Goal: Transaction & Acquisition: Obtain resource

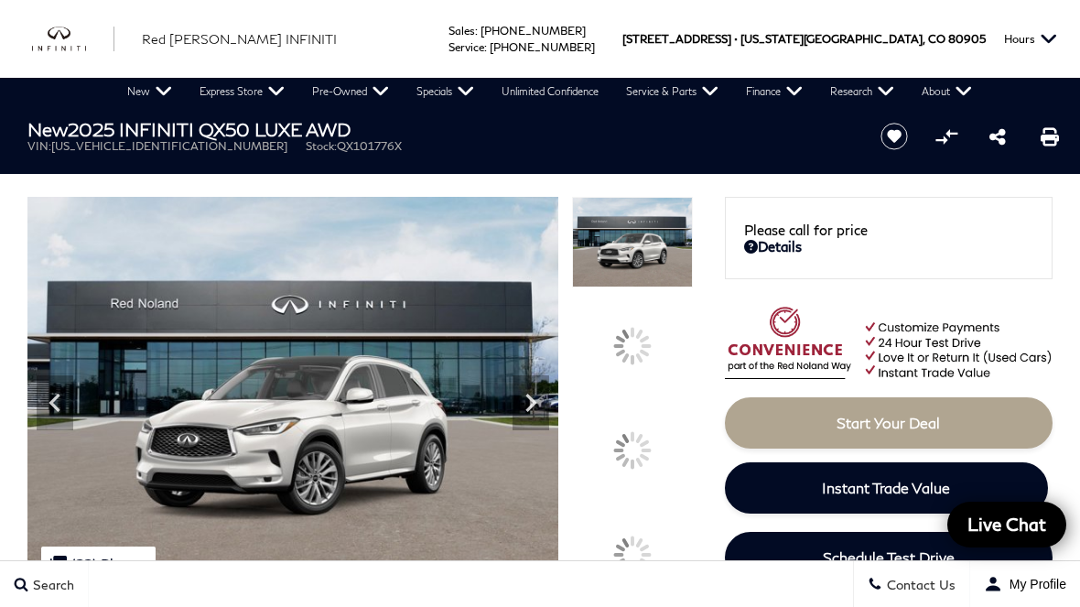
scroll to position [0, 14]
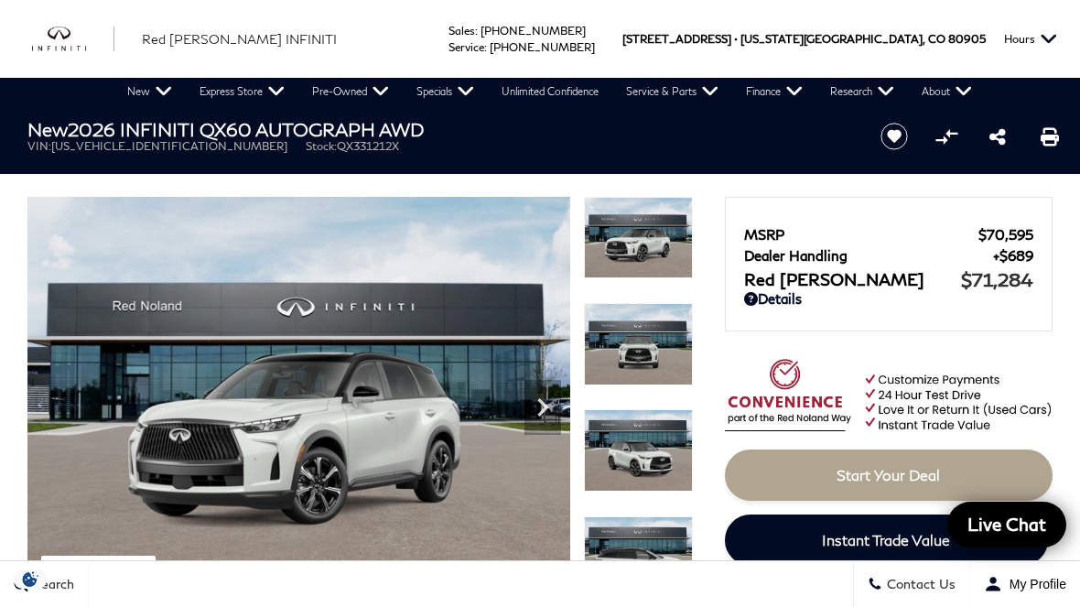
click at [461, 468] on img at bounding box center [298, 400] width 543 height 407
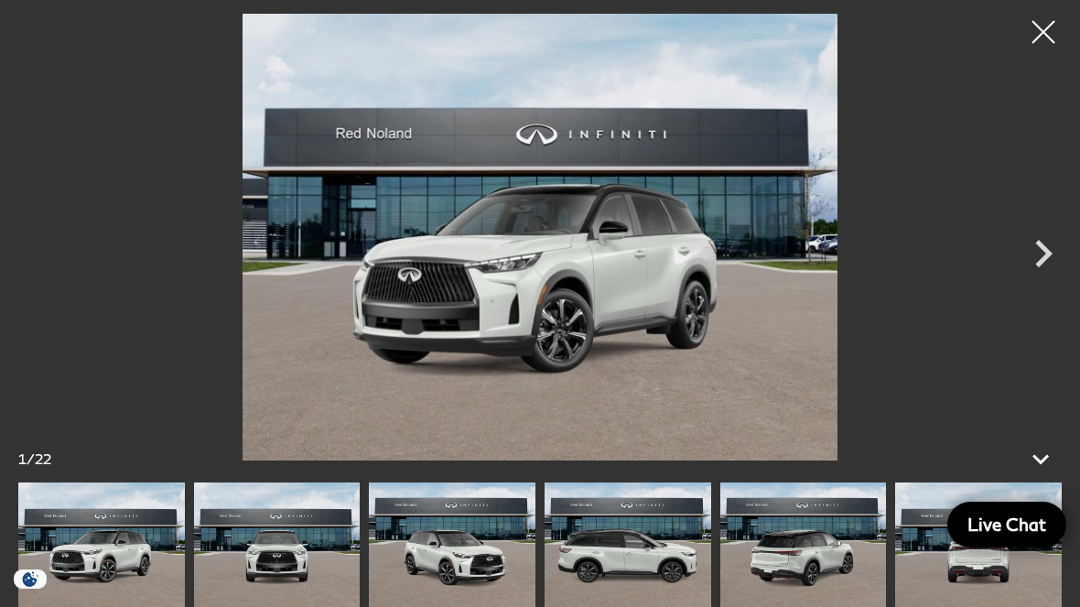
click at [1034, 266] on icon "Next" at bounding box center [1043, 253] width 55 height 55
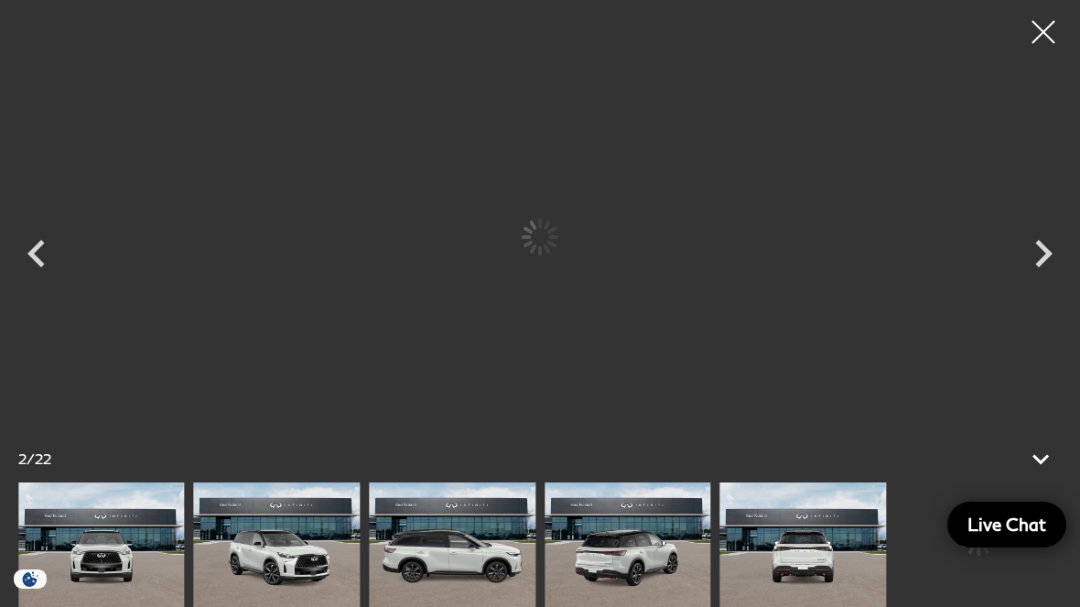
click at [1034, 266] on icon "Next" at bounding box center [1043, 253] width 55 height 55
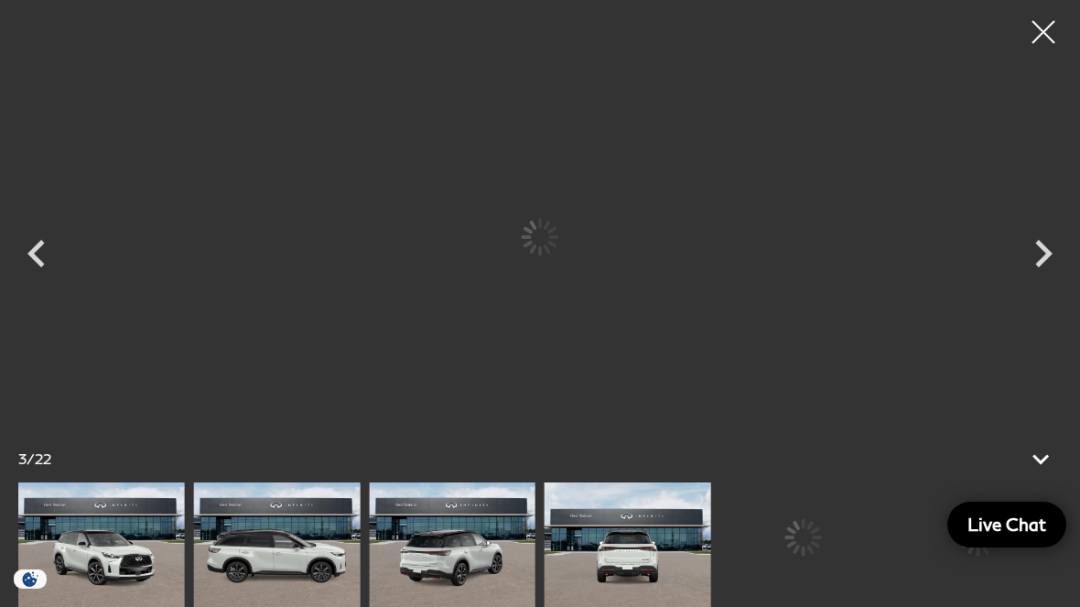
click at [1032, 270] on icon "Next" at bounding box center [1043, 253] width 55 height 55
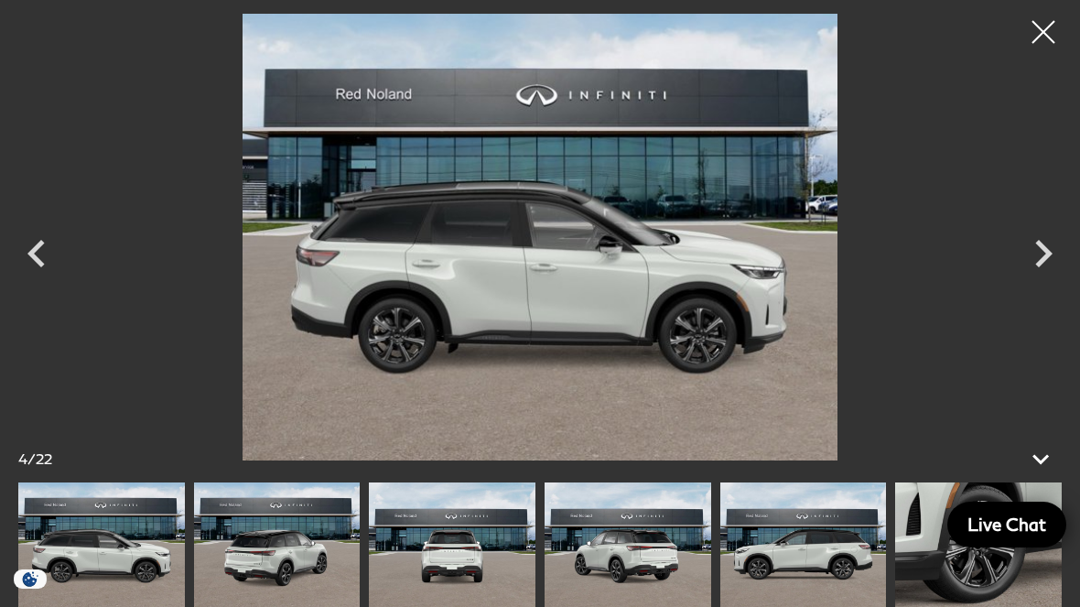
click at [1043, 267] on icon "Next" at bounding box center [1043, 253] width 55 height 55
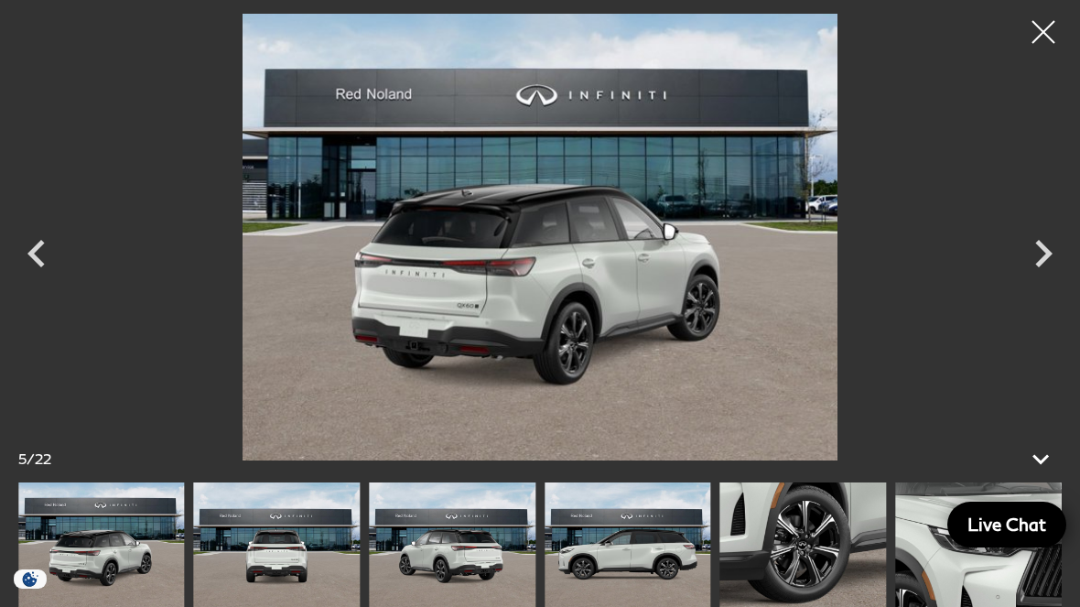
click at [1046, 267] on icon "Next" at bounding box center [1043, 253] width 55 height 55
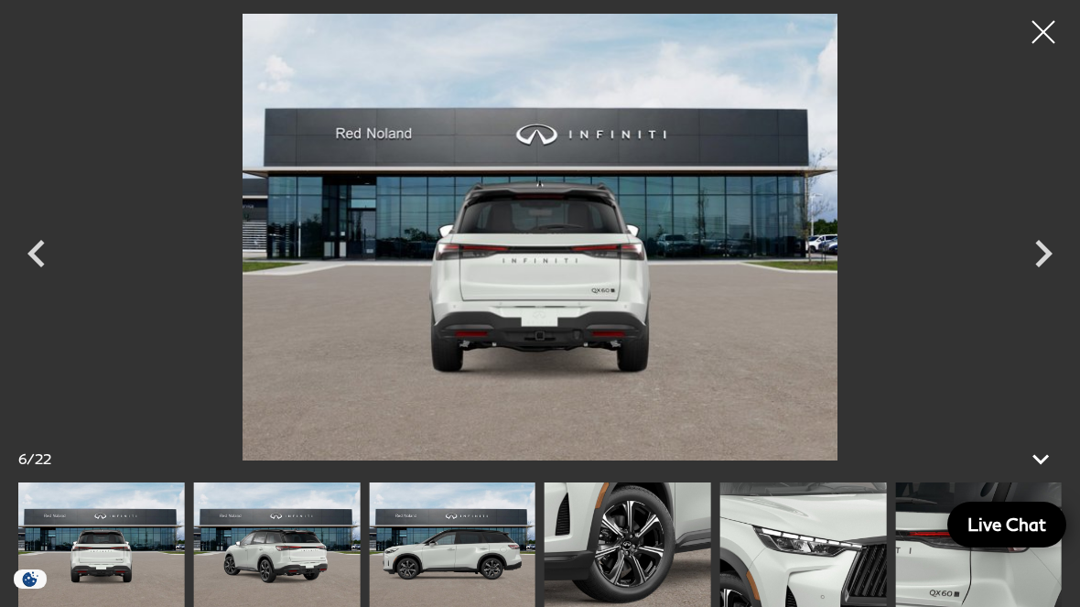
click at [1037, 271] on icon "Next" at bounding box center [1043, 253] width 55 height 55
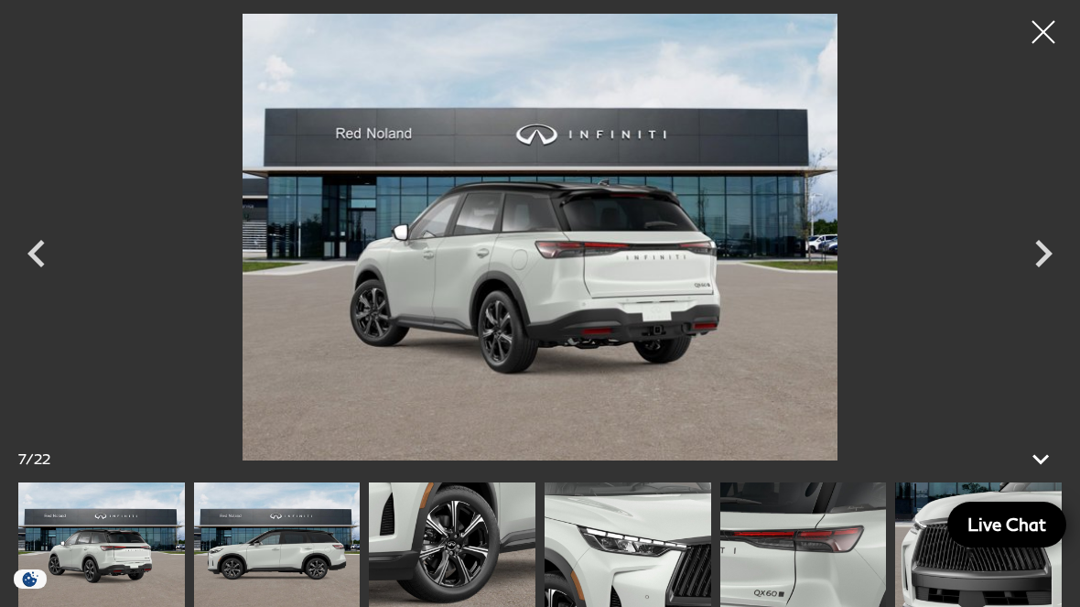
click at [1046, 269] on icon "Next" at bounding box center [1043, 253] width 55 height 55
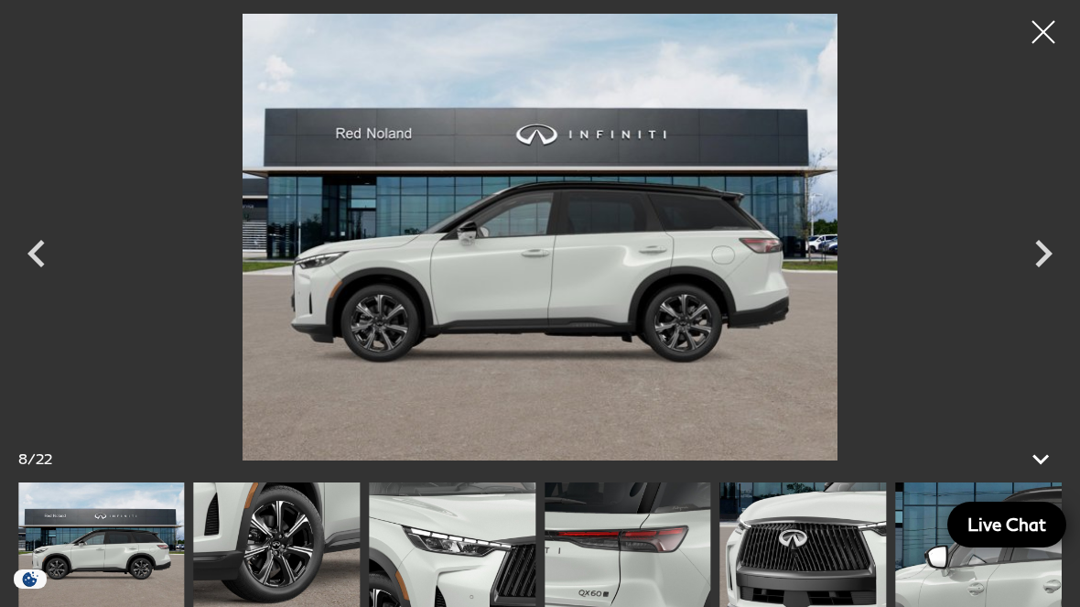
click at [1047, 270] on icon "Next" at bounding box center [1043, 253] width 55 height 55
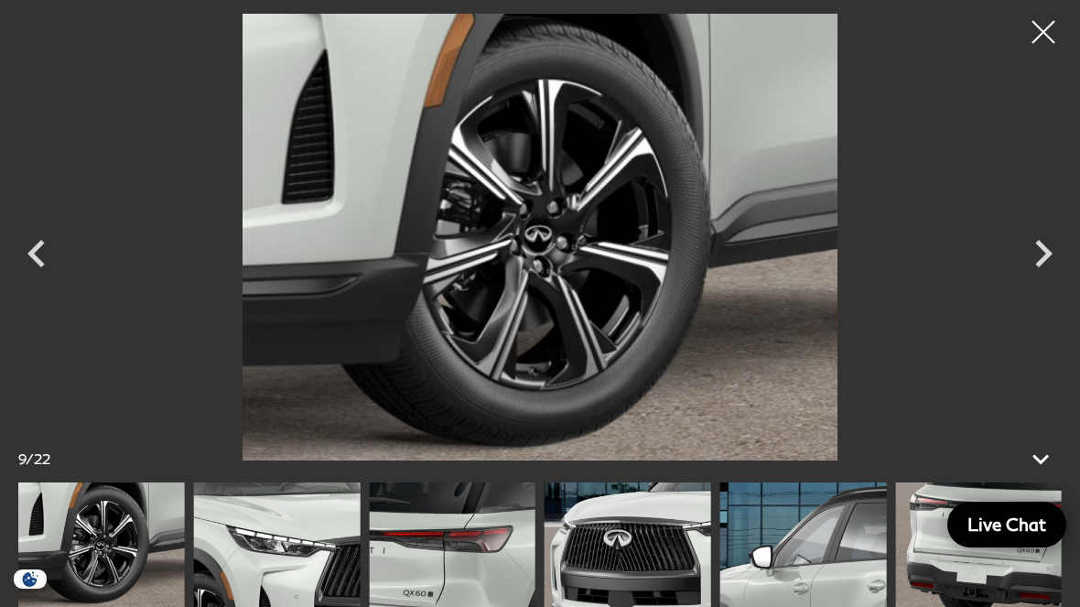
click at [1043, 270] on icon "Next" at bounding box center [1043, 253] width 55 height 55
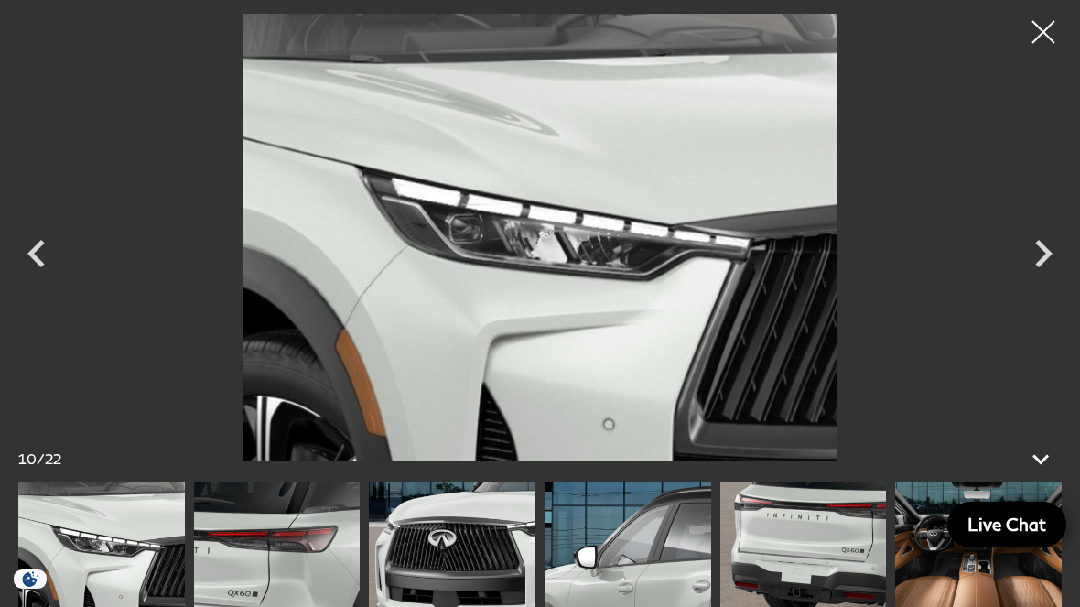
click at [1043, 270] on icon "Next" at bounding box center [1043, 253] width 55 height 55
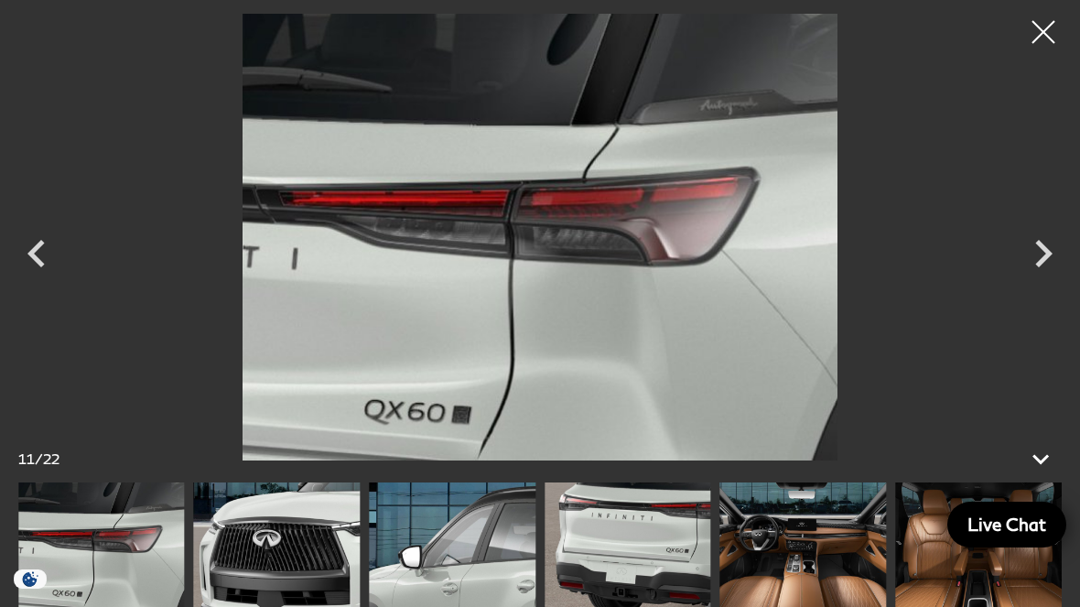
click at [1044, 271] on icon "Next" at bounding box center [1043, 253] width 55 height 55
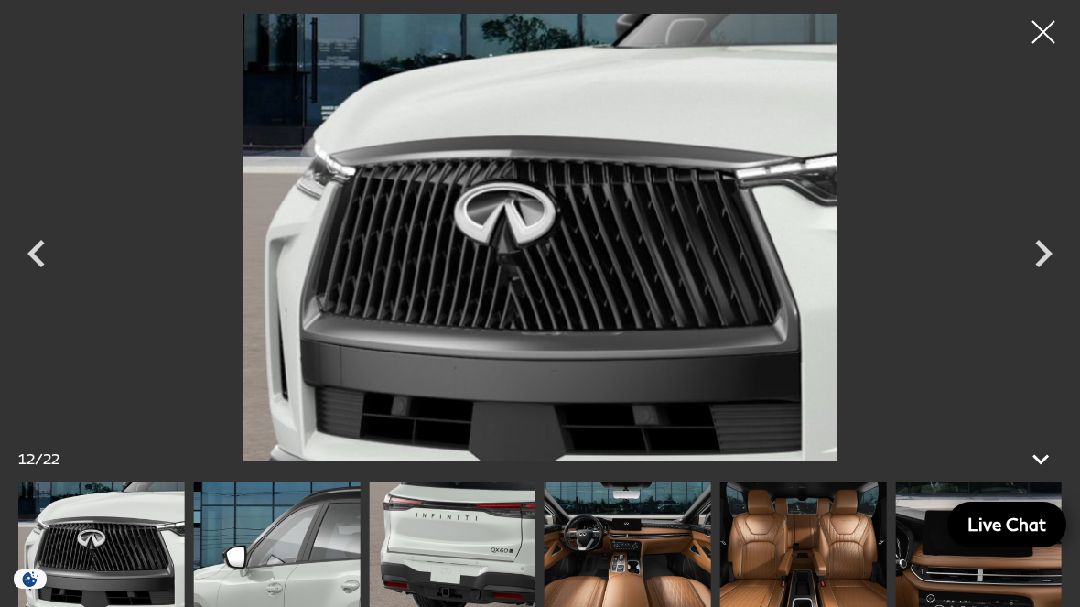
click at [1044, 270] on icon "Next" at bounding box center [1043, 253] width 55 height 55
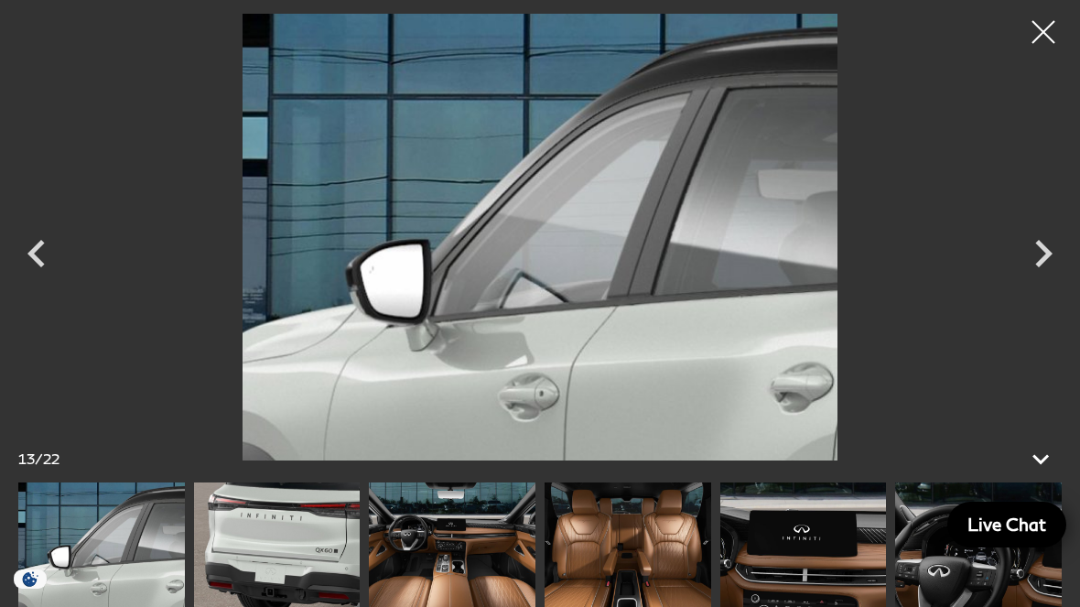
click at [1044, 270] on icon "Next" at bounding box center [1043, 253] width 55 height 55
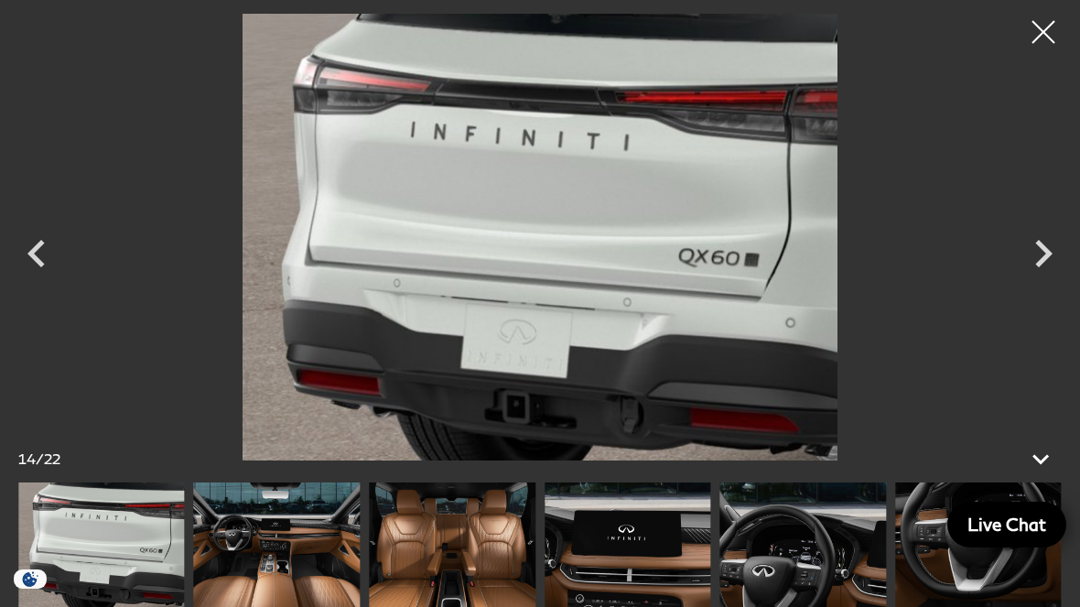
click at [1035, 273] on icon "Next" at bounding box center [1043, 253] width 55 height 55
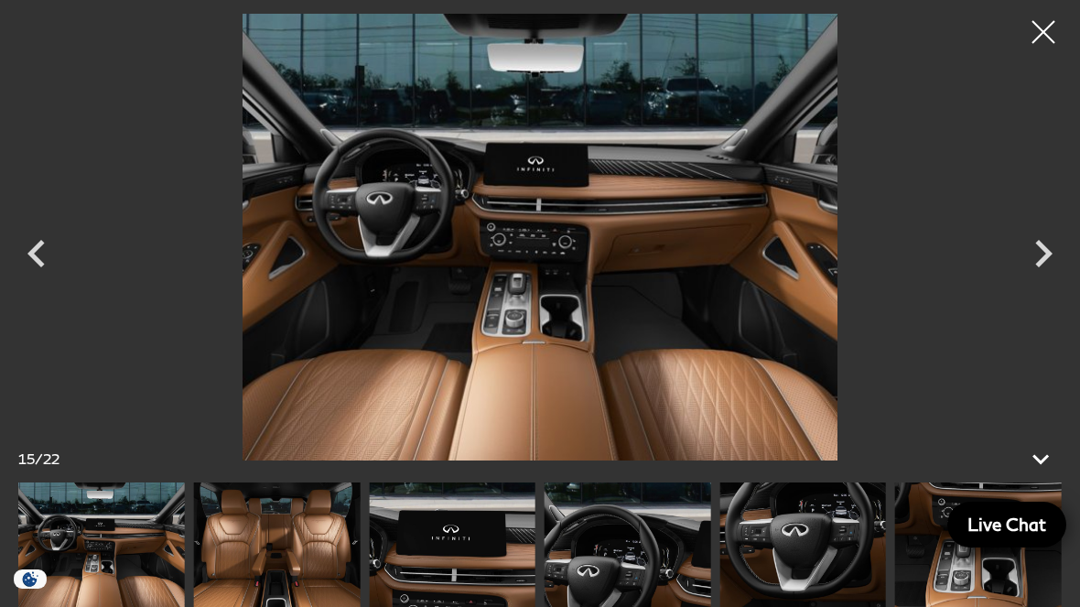
click at [1042, 271] on icon "Next" at bounding box center [1043, 253] width 55 height 55
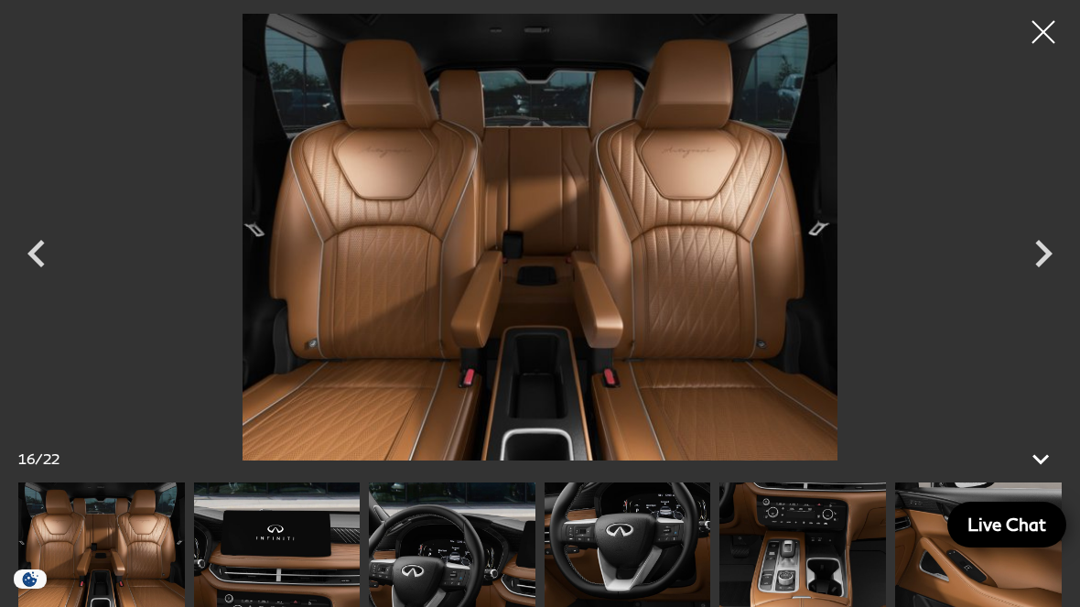
click at [1040, 272] on icon "Next" at bounding box center [1043, 253] width 55 height 55
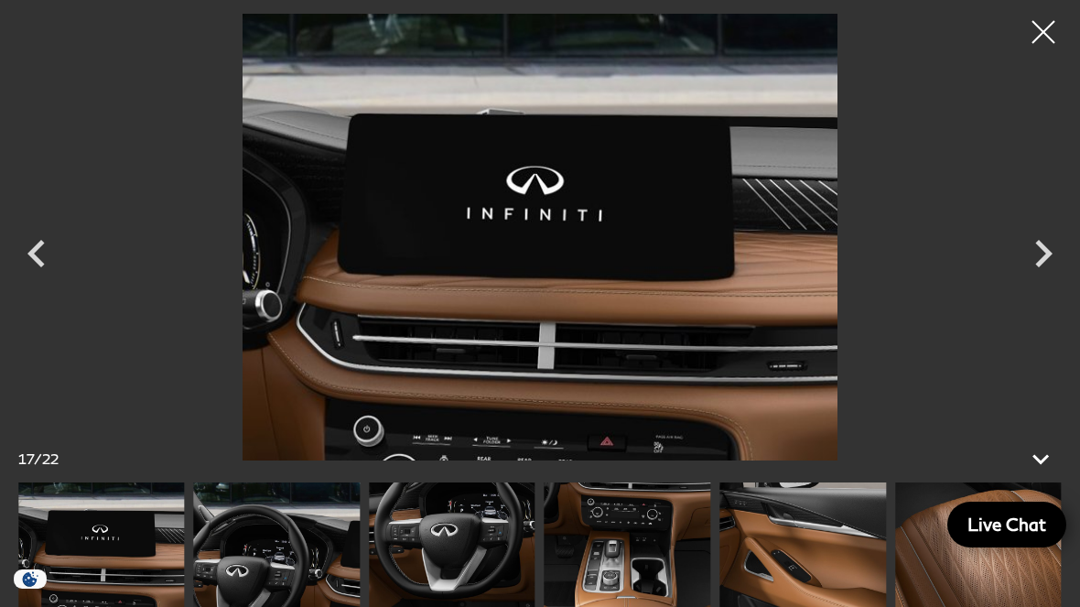
click at [63, 258] on icon "Previous" at bounding box center [36, 253] width 55 height 55
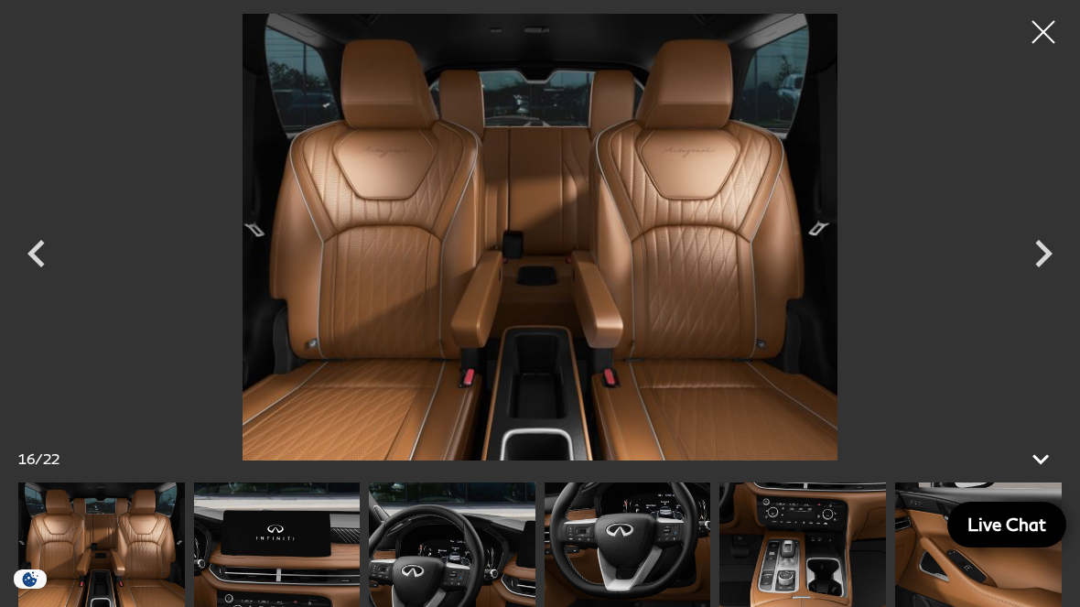
click at [1046, 259] on icon "Next" at bounding box center [1043, 253] width 17 height 27
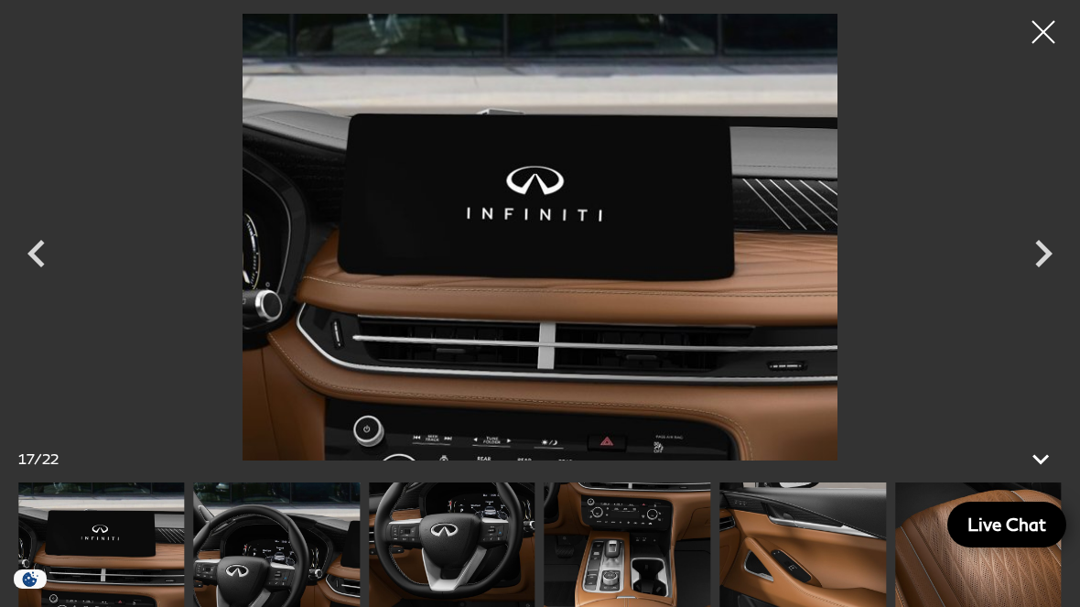
click at [1035, 263] on icon "Next" at bounding box center [1043, 253] width 55 height 55
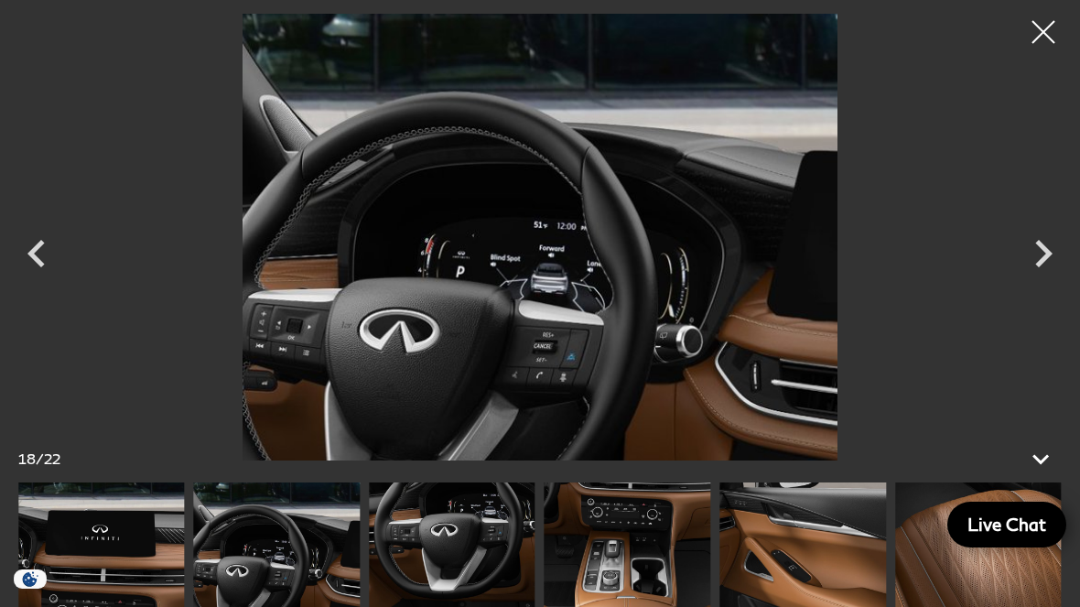
click at [1034, 263] on icon "Next" at bounding box center [1043, 253] width 55 height 55
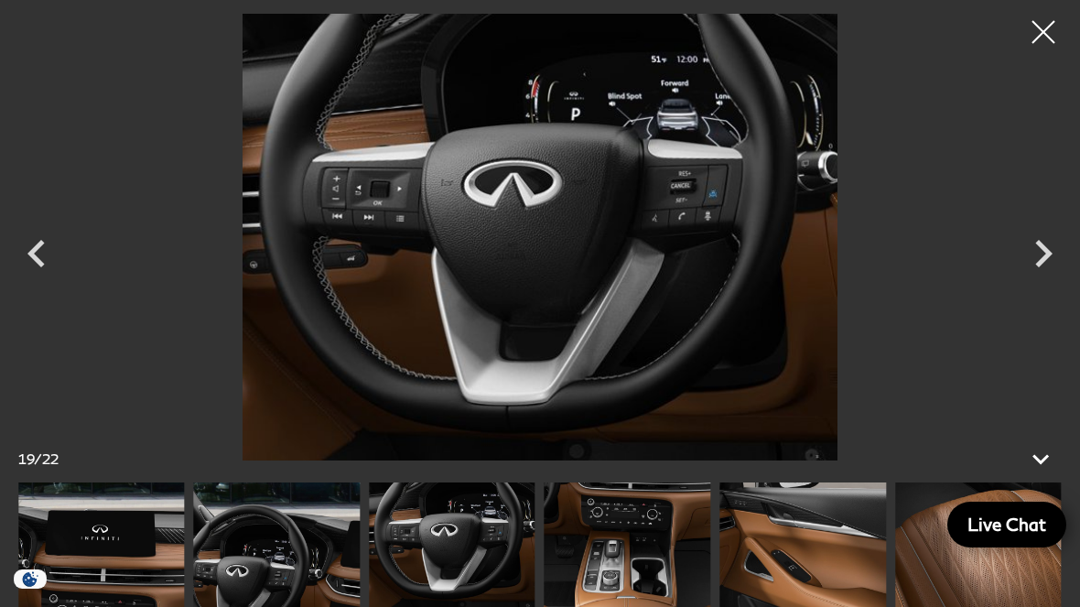
click at [1031, 264] on icon "Next" at bounding box center [1043, 253] width 55 height 55
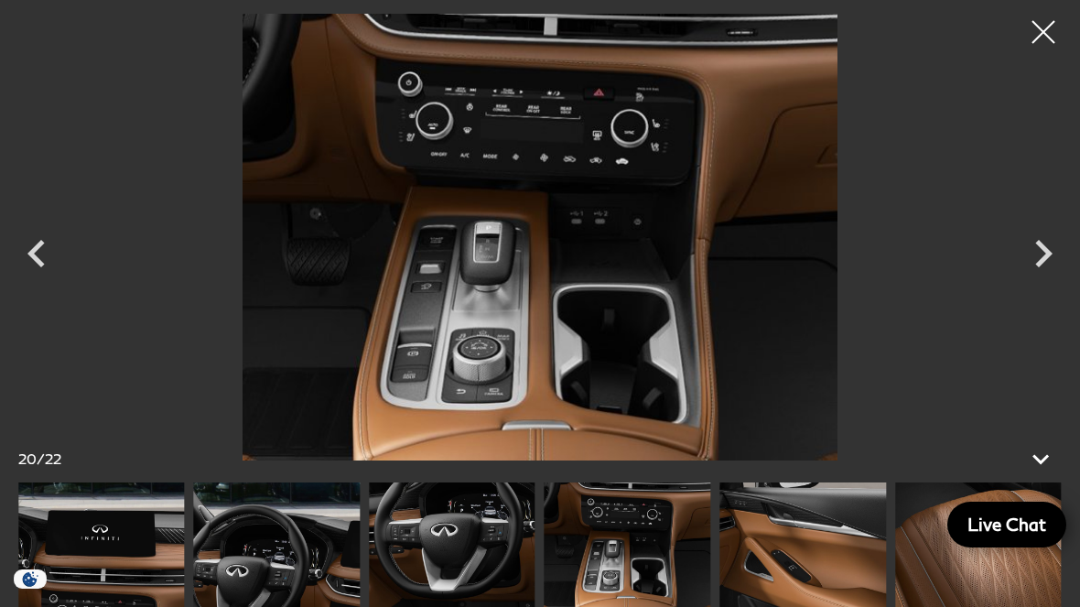
click at [1035, 262] on icon "Next" at bounding box center [1043, 253] width 55 height 55
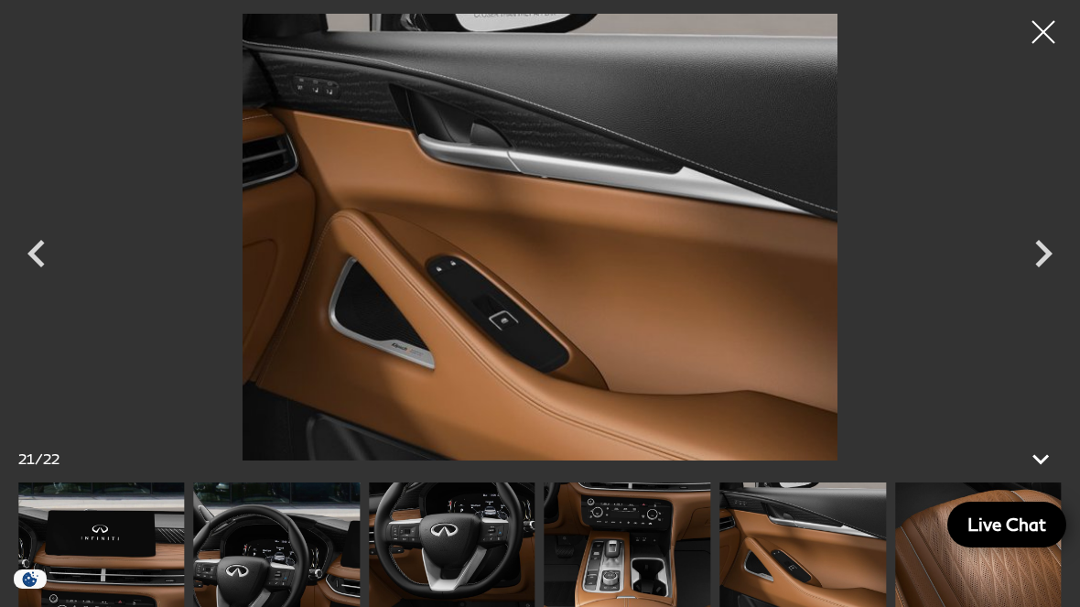
click at [1033, 263] on icon "Next" at bounding box center [1043, 253] width 55 height 55
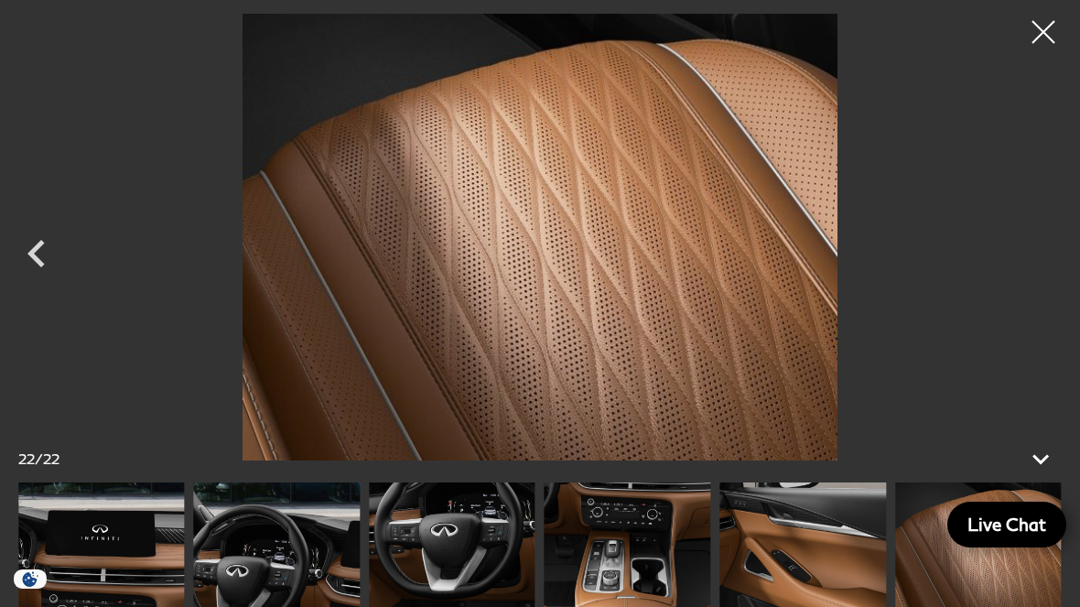
click at [1035, 262] on div at bounding box center [540, 237] width 1080 height 447
click at [1037, 42] on div at bounding box center [1044, 32] width 46 height 46
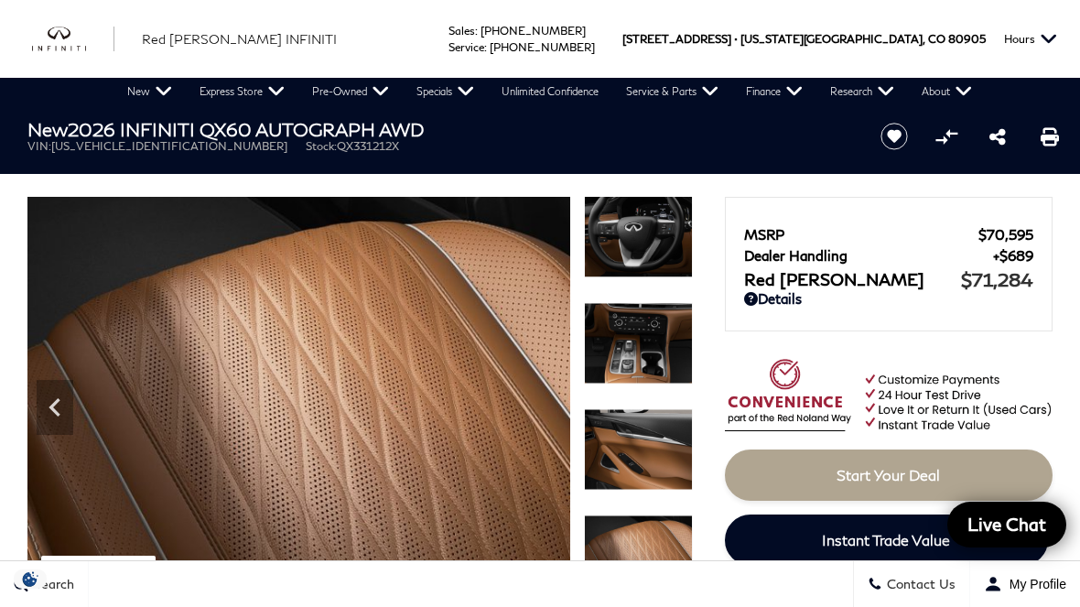
click at [151, 96] on link "New" at bounding box center [150, 91] width 72 height 27
click at [0, 0] on link "New Finance Offers" at bounding box center [0, 0] width 0 height 0
